Goal: Task Accomplishment & Management: Complete application form

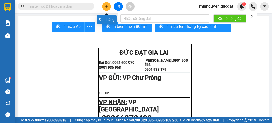
click at [106, 6] on icon "plus" at bounding box center [107, 7] width 4 height 4
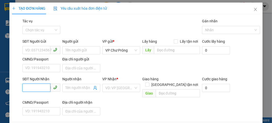
click at [34, 91] on input "SĐT Người Nhận" at bounding box center [36, 88] width 28 height 8
click at [42, 97] on div "0981056566" at bounding box center [40, 98] width 31 height 6
type input "0981056566"
type input "N4 ĐỒNG XOÀI"
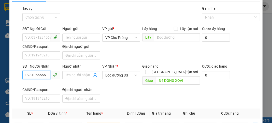
scroll to position [61, 0]
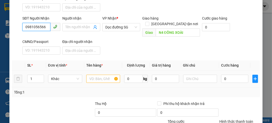
type input "0981056566"
click at [102, 75] on input "text" at bounding box center [103, 79] width 34 height 8
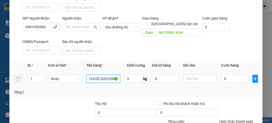
scroll to position [0, 3]
type input "CHUỐI [GEOGRAPHIC_DATA]"
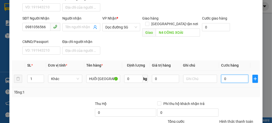
click at [236, 75] on input "0" at bounding box center [234, 79] width 27 height 8
type input "2"
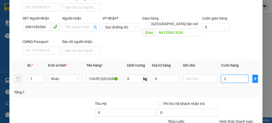
type input "24"
type input "240"
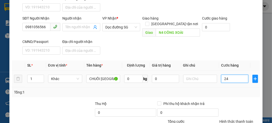
type input "240"
type input "2.400"
type input "24.000"
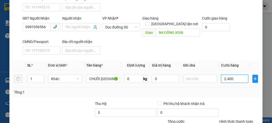
type input "24.000"
type input "240.000"
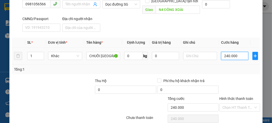
scroll to position [100, 0]
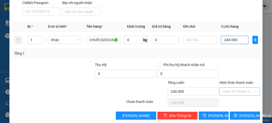
click at [232, 89] on span at bounding box center [237, 92] width 31 height 8
type input "240.000"
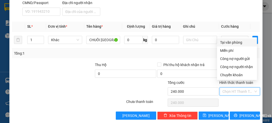
click at [234, 43] on div "Tại văn phòng" at bounding box center [237, 43] width 34 height 6
type input "0"
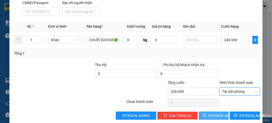
click at [215, 112] on button "[PERSON_NAME]" at bounding box center [213, 116] width 30 height 8
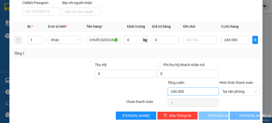
type input "0"
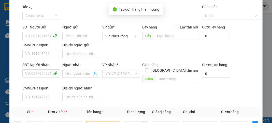
scroll to position [0, 0]
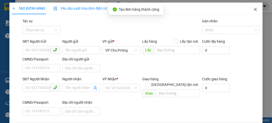
click at [253, 9] on icon "close" at bounding box center [255, 9] width 4 height 4
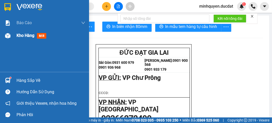
click at [22, 37] on span "Kho hàng" at bounding box center [26, 35] width 18 height 5
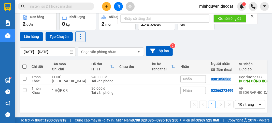
scroll to position [29, 0]
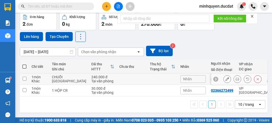
click at [37, 79] on div "Khác" at bounding box center [39, 81] width 15 height 4
checkbox input "true"
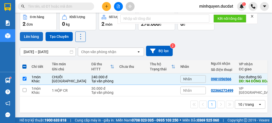
click at [32, 34] on button "Lên hàng" at bounding box center [31, 36] width 23 height 9
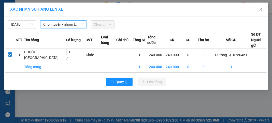
click at [61, 24] on span "Chọn tuyến - nhóm tuyến" at bounding box center [63, 25] width 40 height 8
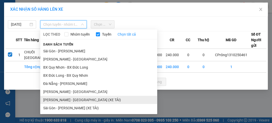
click at [72, 100] on li "[PERSON_NAME] - [GEOGRAPHIC_DATA] (XE TẢI)" at bounding box center [98, 100] width 117 height 8
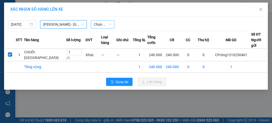
click at [105, 23] on span "Chọn chuyến" at bounding box center [103, 25] width 18 height 8
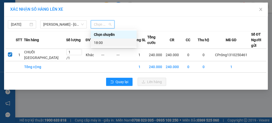
click at [105, 42] on div "18:00" at bounding box center [114, 43] width 40 height 6
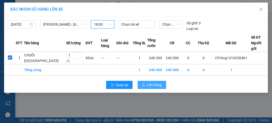
click at [145, 89] on button "Lên hàng" at bounding box center [151, 85] width 28 height 8
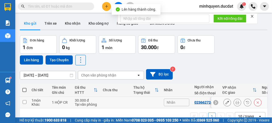
click at [27, 101] on td at bounding box center [24, 102] width 9 height 11
checkbox input "true"
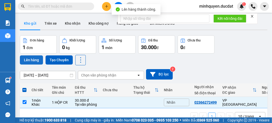
click at [34, 59] on button "Lên hàng" at bounding box center [31, 59] width 23 height 9
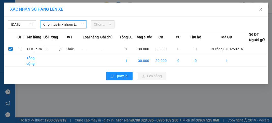
click at [58, 25] on span "Chọn tuyến - nhóm tuyến" at bounding box center [63, 25] width 40 height 8
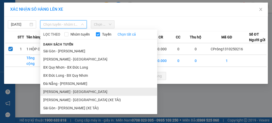
click at [60, 91] on li "[PERSON_NAME] - [GEOGRAPHIC_DATA]" at bounding box center [98, 92] width 117 height 8
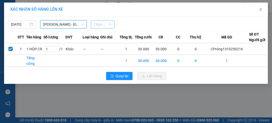
click at [102, 21] on span "Chọn chuyến" at bounding box center [103, 25] width 18 height 8
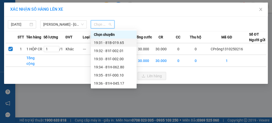
click at [109, 43] on div "19:31 - 81B-019.65" at bounding box center [114, 43] width 40 height 6
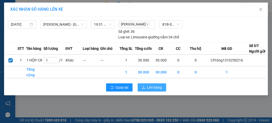
click at [147, 90] on span "Lên hàng" at bounding box center [154, 88] width 15 height 6
